Goal: Information Seeking & Learning: Learn about a topic

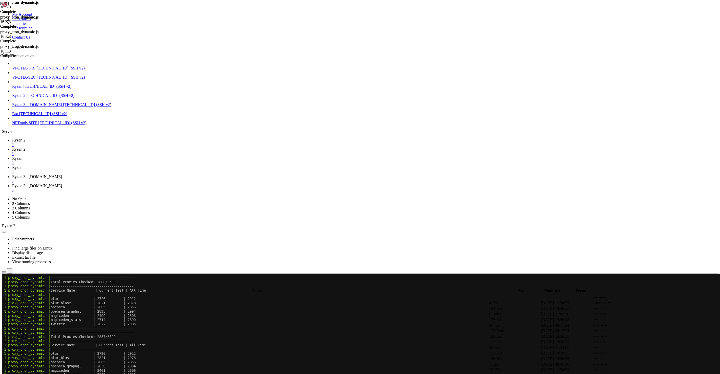
scroll to position [169335, 0]
click at [105, 147] on link "Ryzen 2 " at bounding box center [365, 151] width 706 height 9
click at [85, 295] on td " .." at bounding box center [246, 297] width 486 height 5
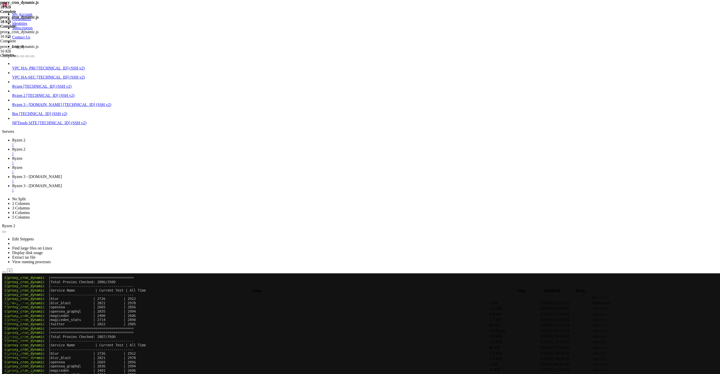
click at [6, 295] on span " .." at bounding box center [5, 297] width 4 height 4
click at [15, 373] on span " runner" at bounding box center [9, 380] width 12 height 4
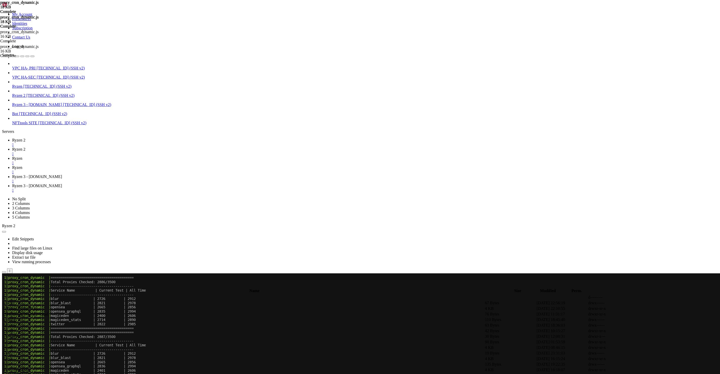
click at [15, 373] on span " runner" at bounding box center [9, 380] width 12 height 4
type input "/root/runner"
click at [75, 138] on link "Ryzen 2 " at bounding box center [365, 142] width 706 height 9
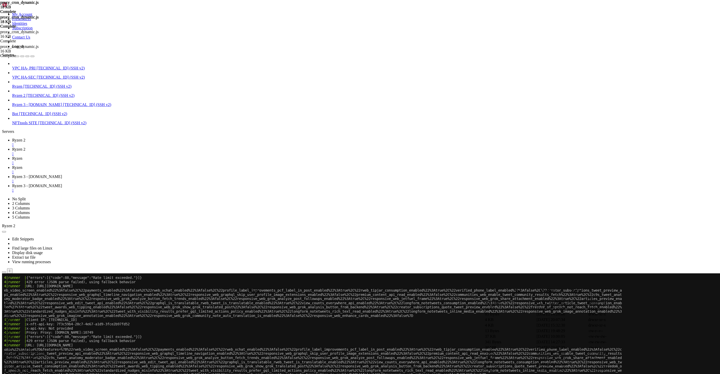
scroll to position [175116, 0]
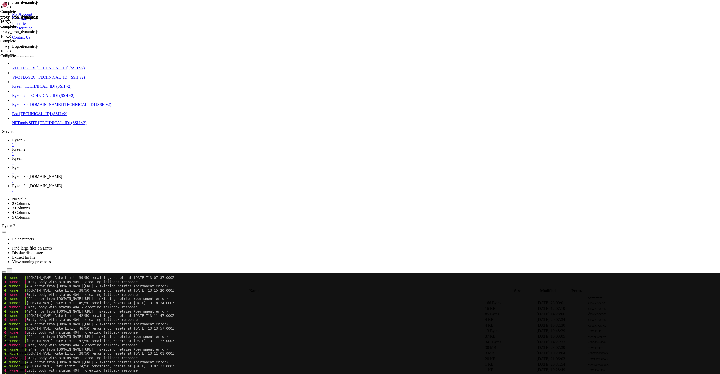
scroll to position [175887, 0]
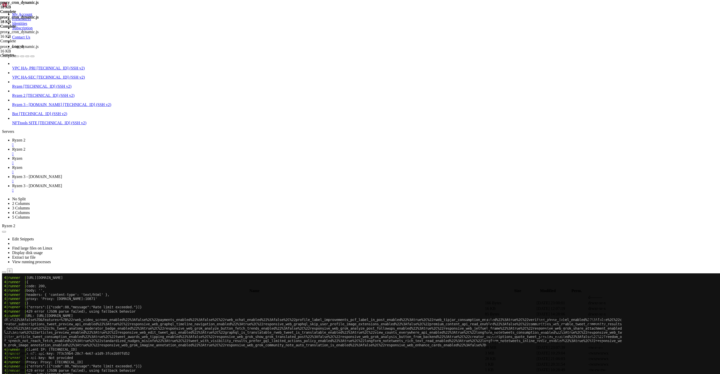
drag, startPoint x: 33, startPoint y: 518, endPoint x: 161, endPoint y: 525, distance: 128.3
drag, startPoint x: 36, startPoint y: 441, endPoint x: 123, endPoint y: 444, distance: 86.4
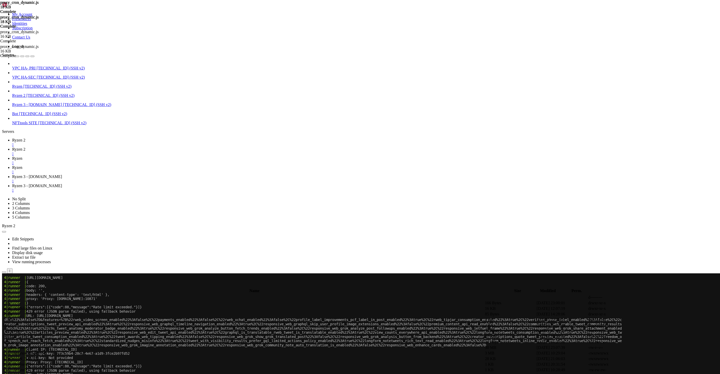
drag, startPoint x: 149, startPoint y: 442, endPoint x: 4, endPoint y: 436, distance: 145.3
drag, startPoint x: 53, startPoint y: 442, endPoint x: 89, endPoint y: 442, distance: 36.2
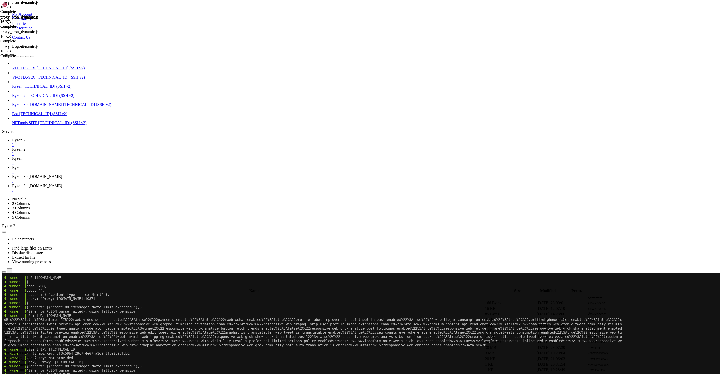
copy x-row "JSON parse failed"
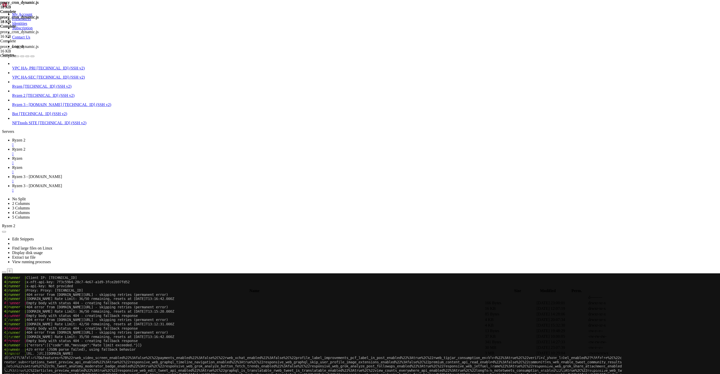
click at [103, 147] on link "Ryzen 2 " at bounding box center [365, 151] width 706 height 9
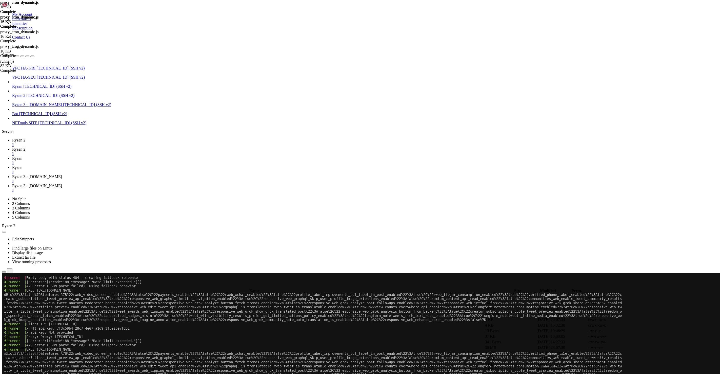
click at [25, 138] on span "Ryzen 2" at bounding box center [18, 140] width 13 height 4
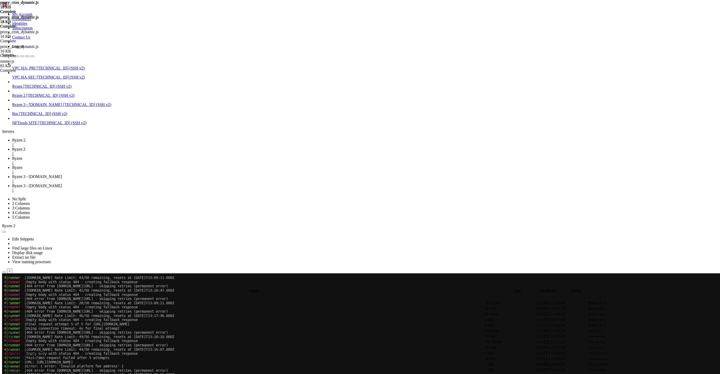
scroll to position [182936, 0]
